Goal: Navigation & Orientation: Find specific page/section

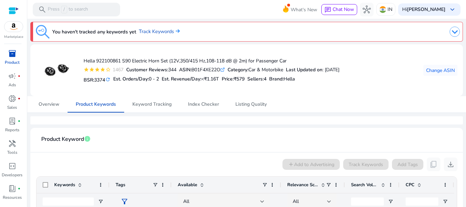
click at [15, 29] on img at bounding box center [13, 26] width 18 height 10
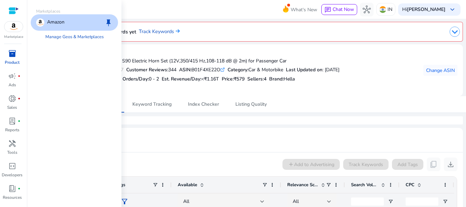
click at [14, 31] on img at bounding box center [13, 26] width 18 height 10
click at [51, 37] on link "Manage Geos & Marketplaces" at bounding box center [74, 37] width 69 height 12
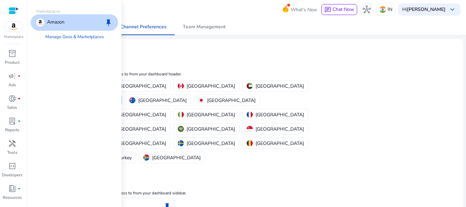
click at [69, 120] on div "Marketplaces Amazon keep Manage Geos & Marketplaces" at bounding box center [74, 103] width 94 height 207
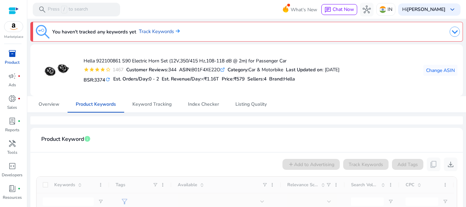
click at [16, 57] on div "inventory_2" at bounding box center [12, 53] width 19 height 11
